Goal: Task Accomplishment & Management: Use online tool/utility

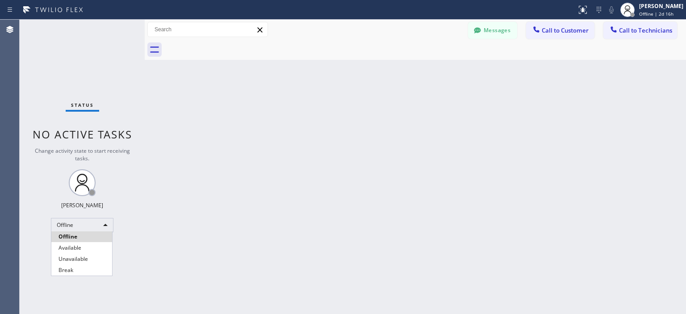
drag, startPoint x: 80, startPoint y: 248, endPoint x: 142, endPoint y: 74, distance: 184.1
click at [82, 243] on li "Available" at bounding box center [81, 247] width 61 height 11
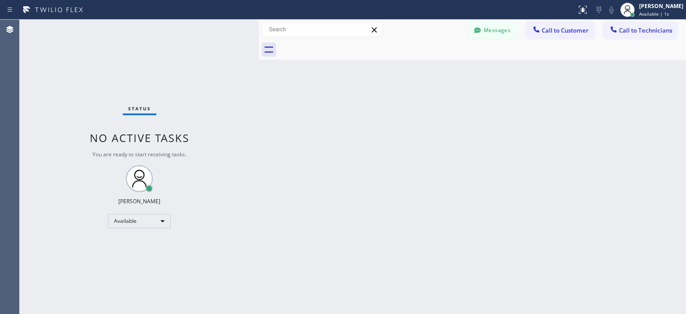
drag, startPoint x: 145, startPoint y: 49, endPoint x: 259, endPoint y: 51, distance: 114.3
click at [259, 51] on div at bounding box center [259, 167] width 0 height 294
click at [58, 57] on div "Status No active tasks You are ready to start receiving tasks. [PERSON_NAME] Av…" at bounding box center [139, 167] width 239 height 294
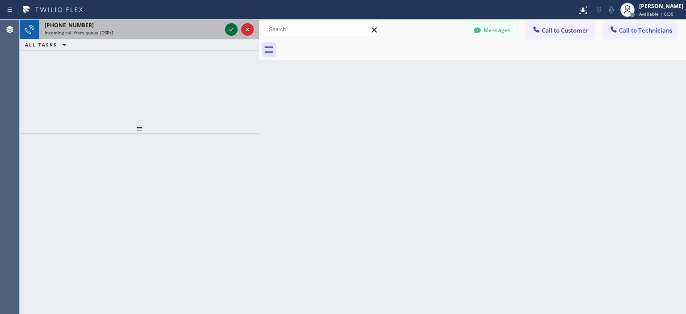
click at [230, 28] on icon at bounding box center [231, 29] width 11 height 11
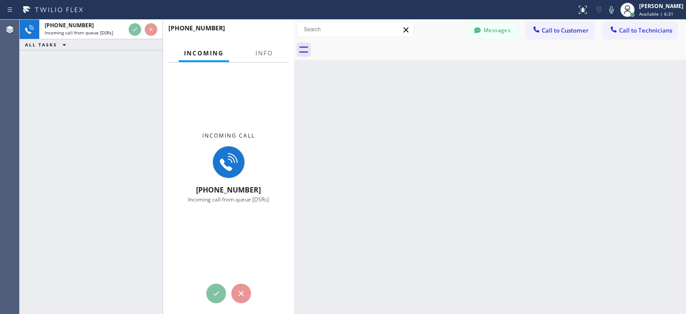
drag, startPoint x: 259, startPoint y: 39, endPoint x: 296, endPoint y: 46, distance: 37.2
click at [294, 46] on div at bounding box center [294, 167] width 0 height 294
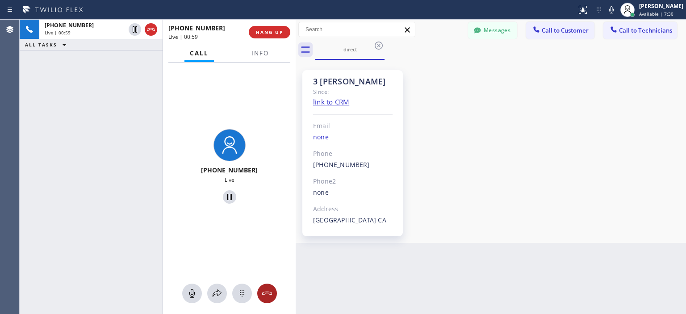
click at [265, 293] on icon at bounding box center [267, 293] width 11 height 11
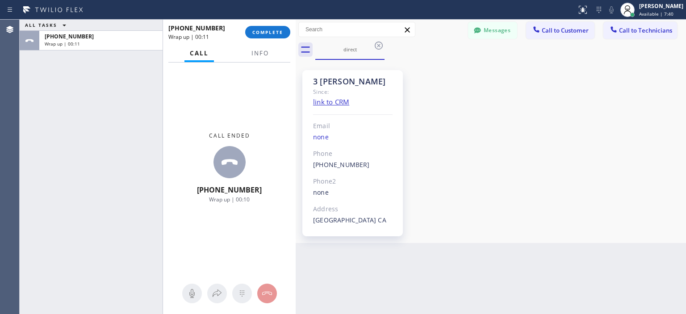
drag, startPoint x: 35, startPoint y: 102, endPoint x: 77, endPoint y: 89, distance: 43.6
click at [35, 102] on div "ALL TASKS ALL TASKS ACTIVE TASKS TASKS IN WRAP UP [PHONE_NUMBER] Wrap up | 00:11" at bounding box center [91, 167] width 143 height 294
click at [286, 35] on button "COMPLETE" at bounding box center [267, 32] width 45 height 12
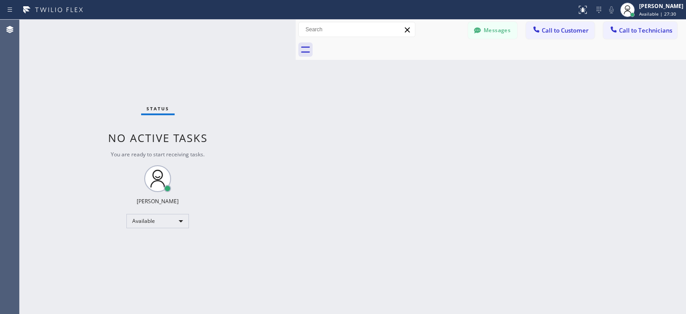
click at [89, 62] on div "Status No active tasks You are ready to start receiving tasks. [PERSON_NAME] Av…" at bounding box center [158, 167] width 276 height 294
click at [32, 79] on div "Status No active tasks You are ready to start receiving tasks. [PERSON_NAME] Av…" at bounding box center [158, 167] width 276 height 294
click at [34, 71] on div "Status No active tasks You are ready to start receiving tasks. [PERSON_NAME] Av…" at bounding box center [158, 167] width 276 height 294
click at [429, 235] on div "Back to Dashboard Change Sender ID Customers Technicians C. [PERSON_NAME] .. [D…" at bounding box center [491, 167] width 390 height 294
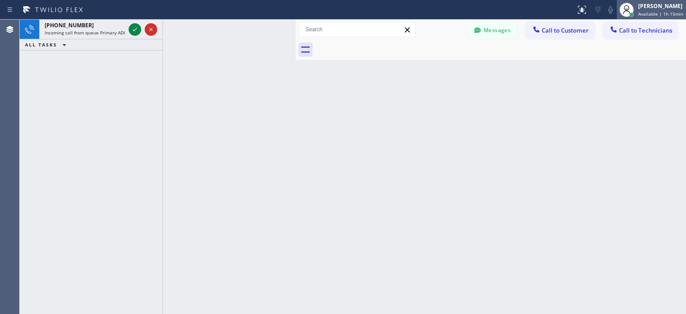
click at [645, 15] on span "Available | 1h 15min" at bounding box center [660, 14] width 45 height 6
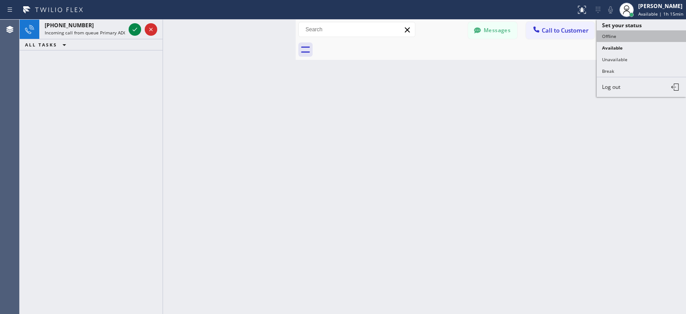
click at [612, 34] on button "Offline" at bounding box center [640, 36] width 89 height 12
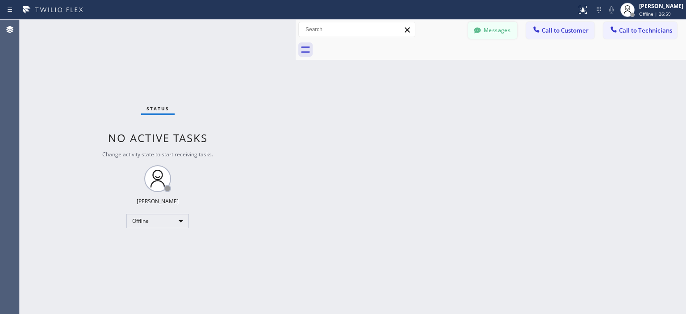
click at [488, 31] on button "Messages" at bounding box center [492, 30] width 49 height 17
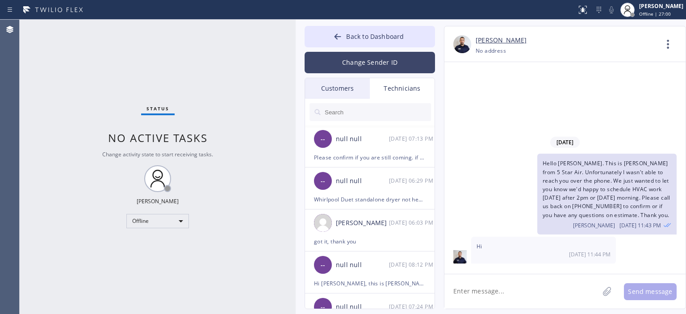
click at [390, 61] on button "Change Sender ID" at bounding box center [369, 62] width 130 height 21
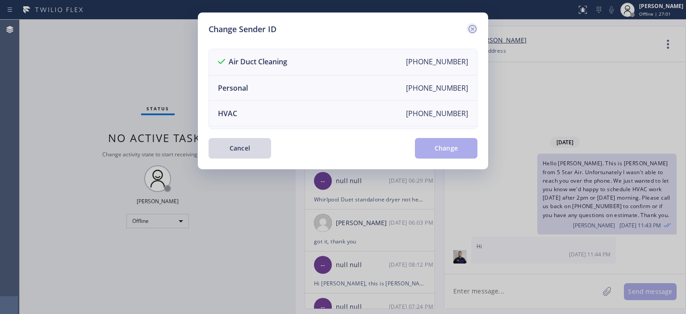
click at [471, 27] on icon at bounding box center [472, 29] width 11 height 11
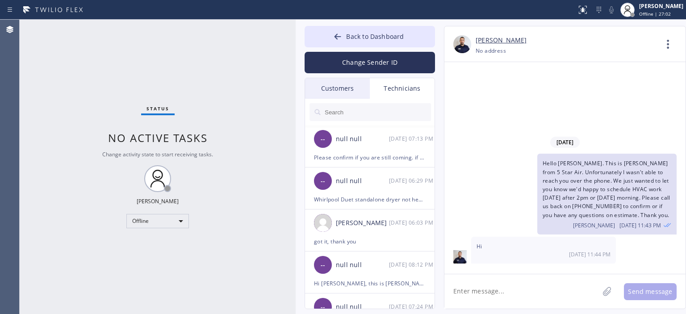
click at [337, 91] on div "Customers" at bounding box center [337, 88] width 65 height 21
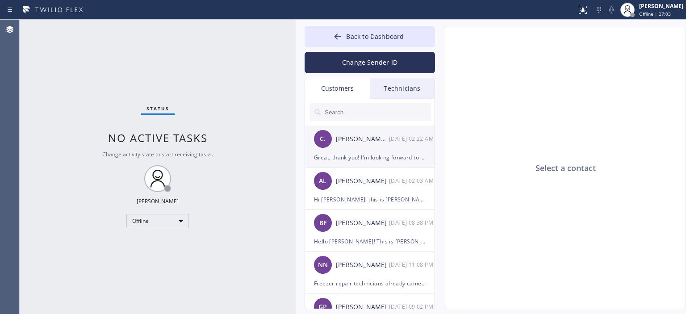
click at [366, 151] on div "C. [PERSON_NAME] .. [DATE] 02:22 AM" at bounding box center [370, 138] width 130 height 27
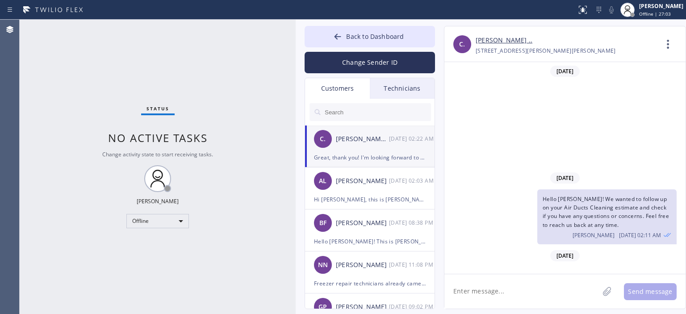
scroll to position [132, 0]
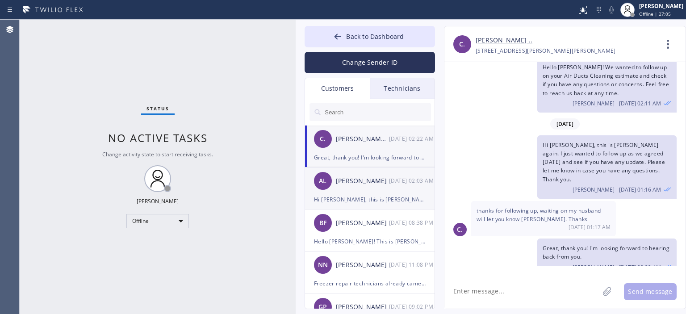
click at [386, 191] on div "AL [PERSON_NAME] [DATE] 02:03 AM" at bounding box center [370, 180] width 130 height 27
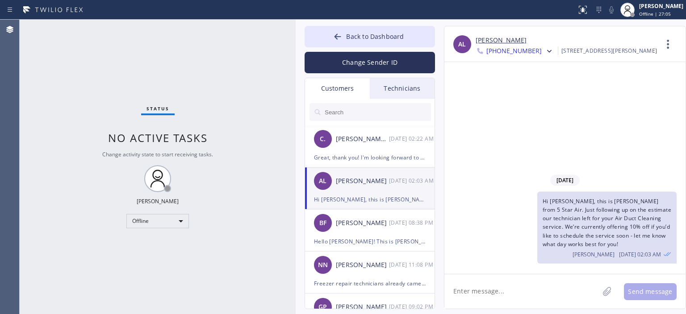
scroll to position [0, 0]
click at [375, 219] on div "[PERSON_NAME]" at bounding box center [362, 223] width 53 height 10
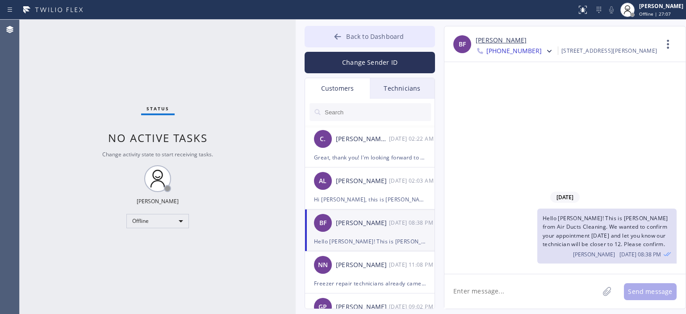
click at [341, 37] on icon at bounding box center [337, 36] width 9 height 9
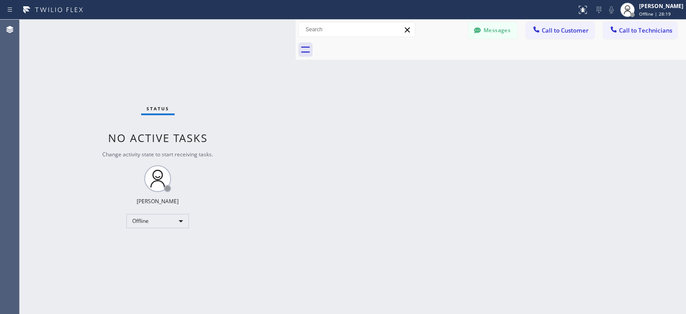
click at [28, 55] on div "Status No active tasks Change activity state to start receiving tasks. [PERSON_…" at bounding box center [158, 167] width 276 height 294
